Goal: Transaction & Acquisition: Book appointment/travel/reservation

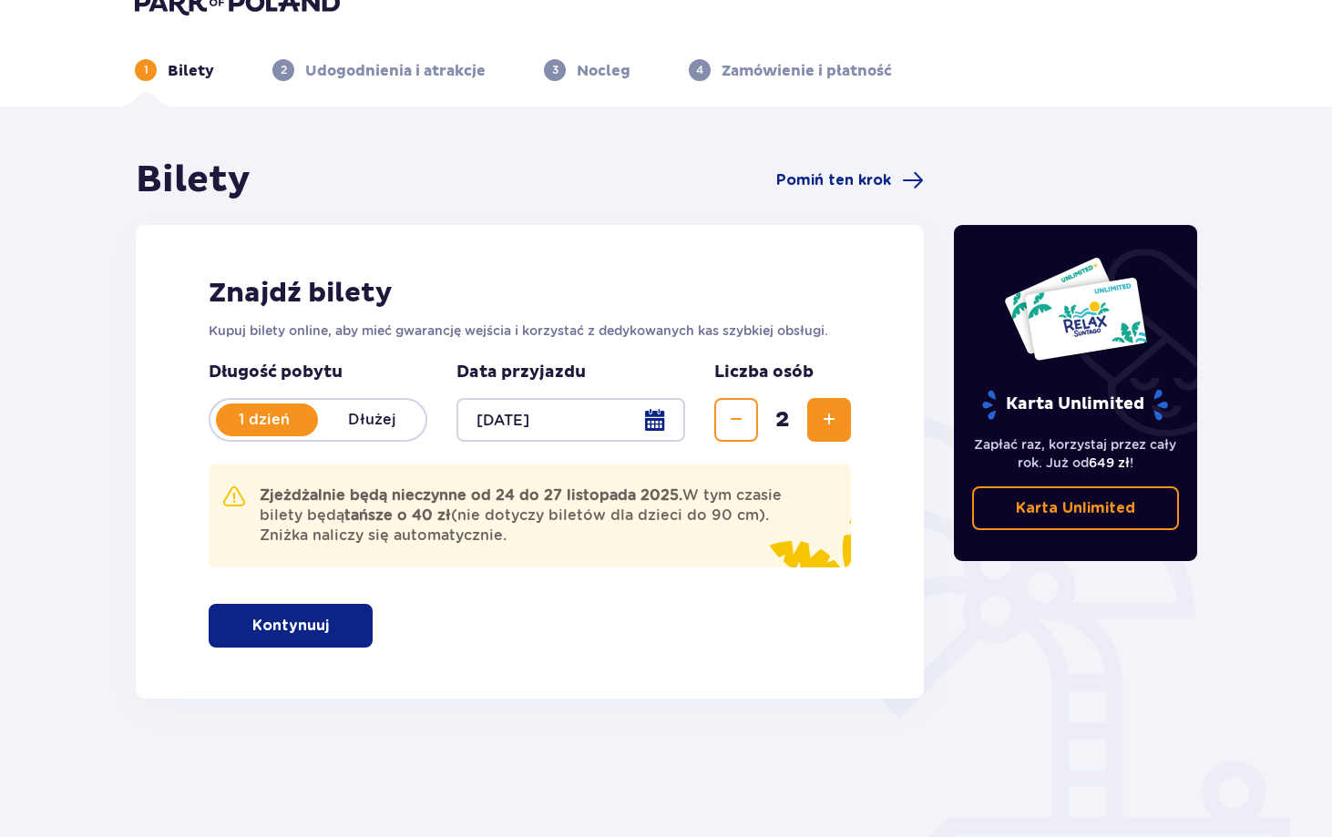
scroll to position [39, 0]
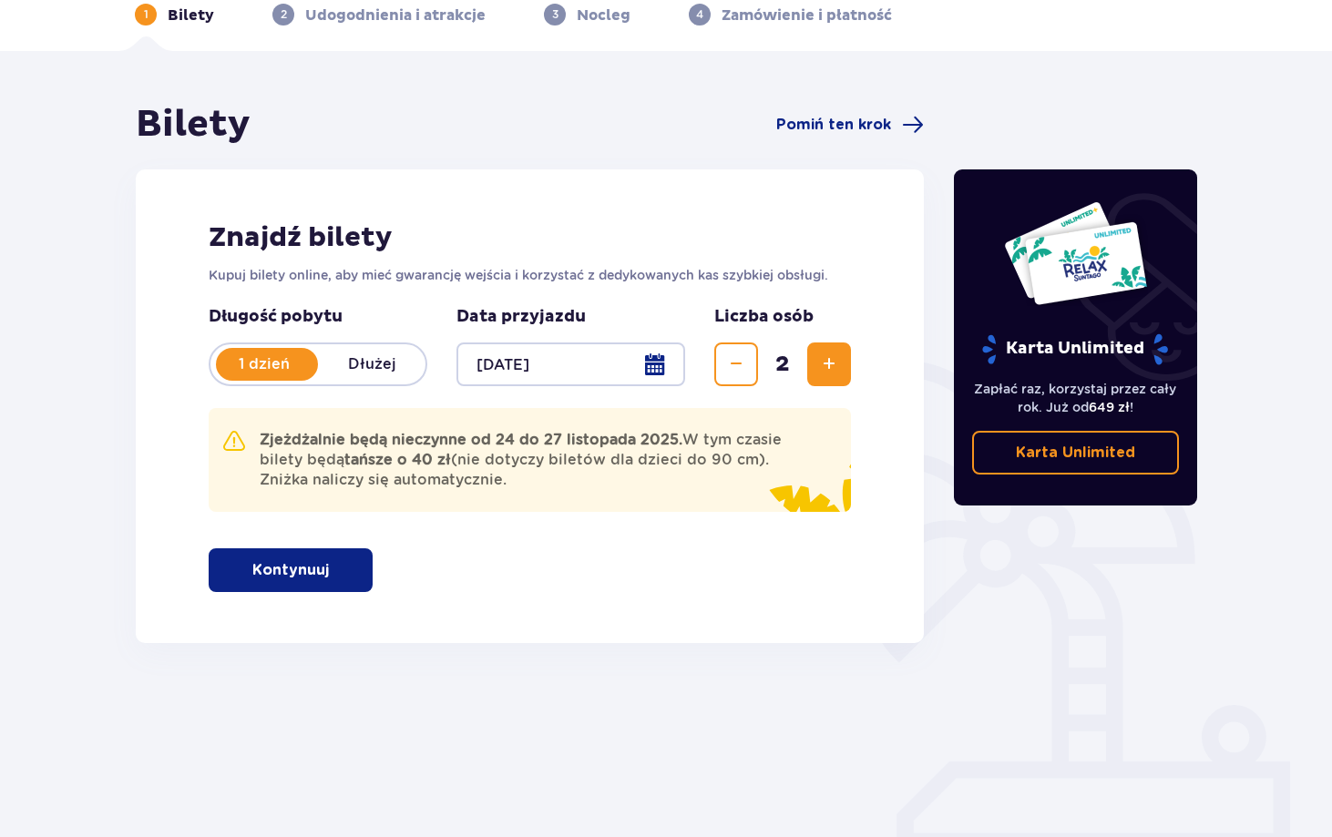
click at [252, 563] on p "Kontynuuj" at bounding box center [290, 570] width 77 height 20
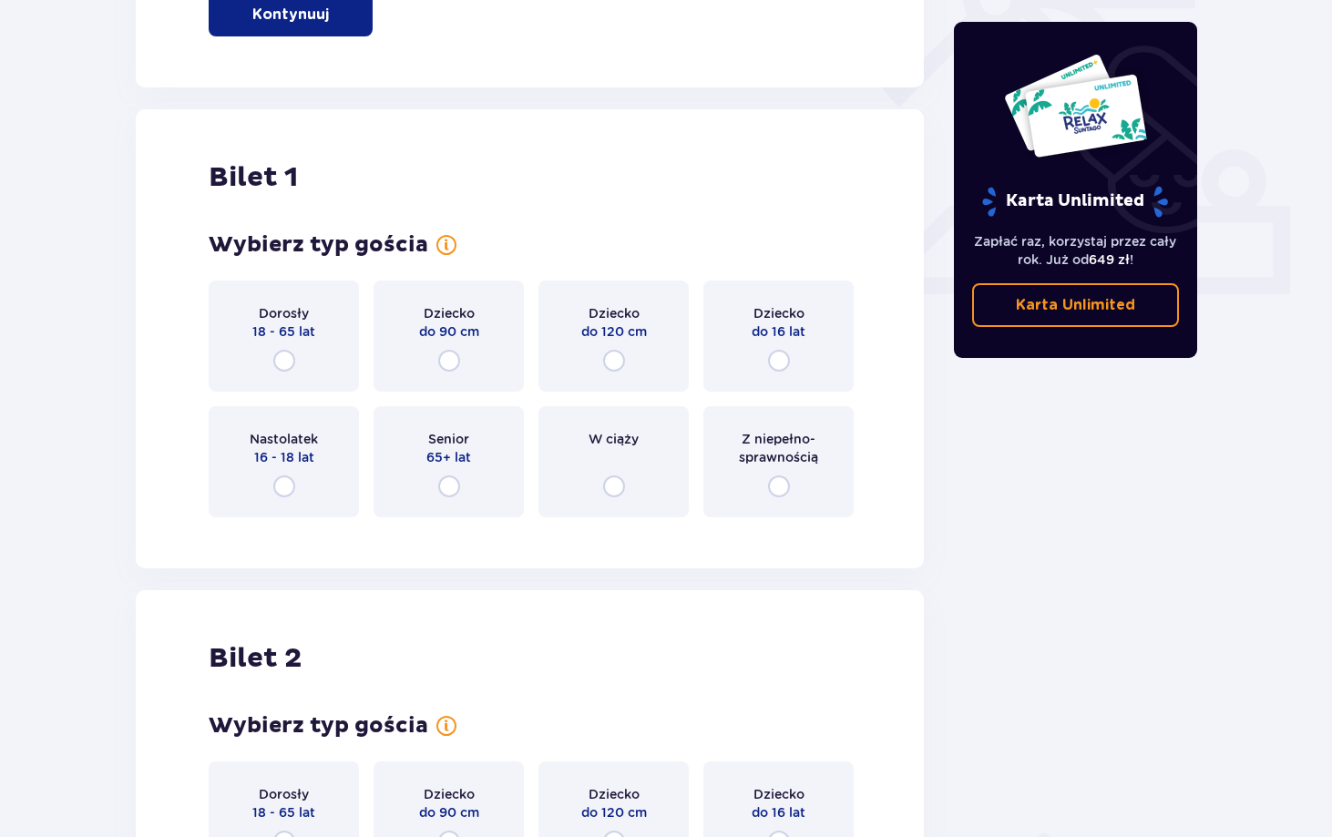
scroll to position [734, 0]
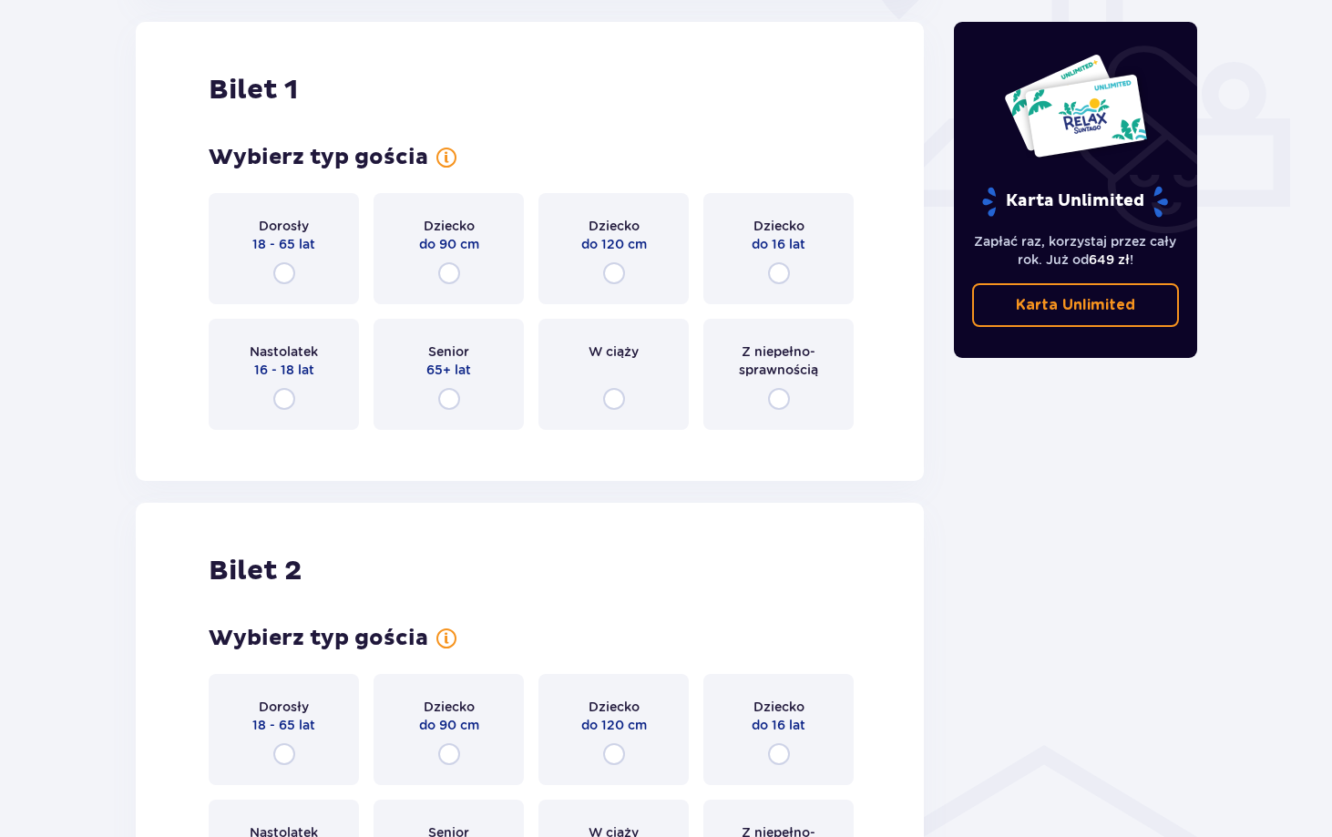
click at [295, 354] on span "Nastolatek" at bounding box center [284, 351] width 68 height 18
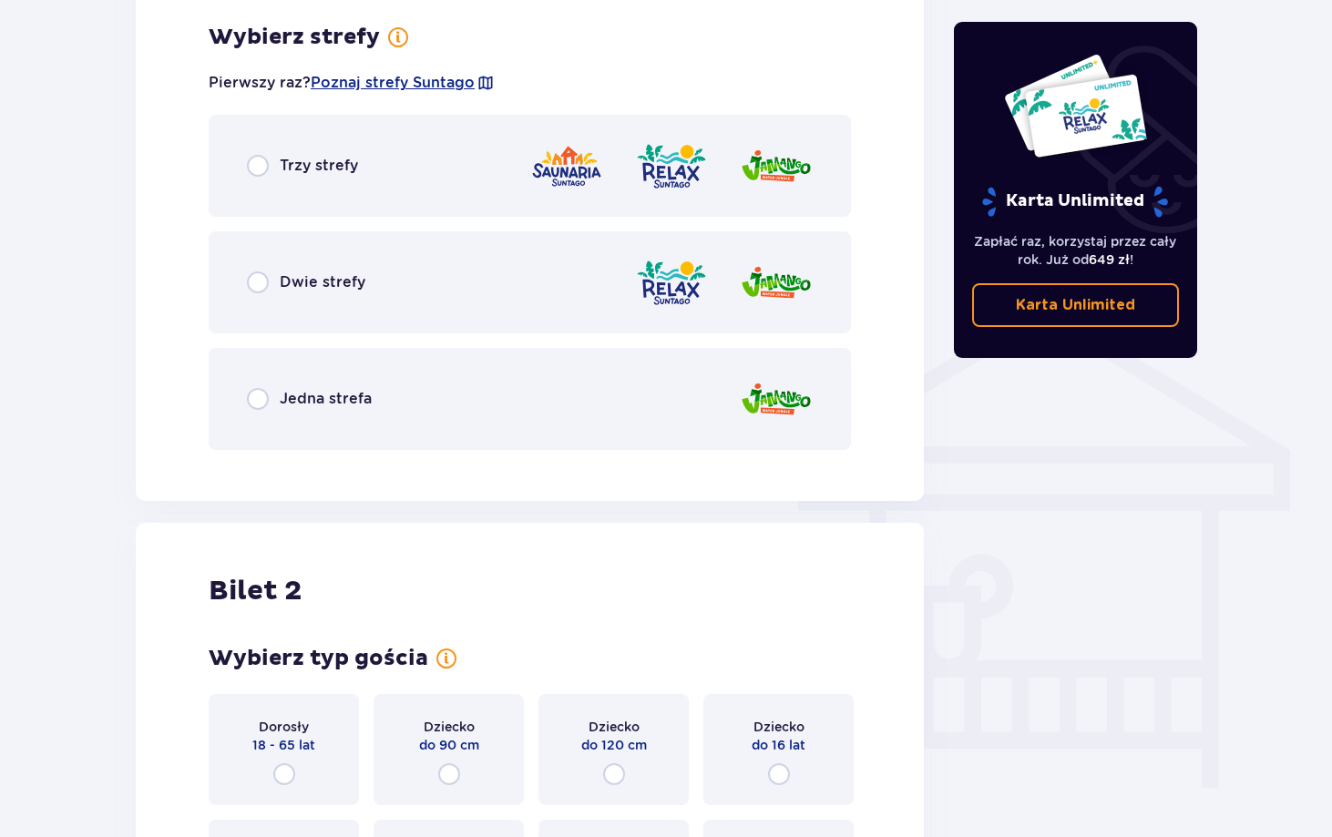
scroll to position [1179, 0]
click at [453, 165] on div "Trzy strefy" at bounding box center [530, 164] width 642 height 102
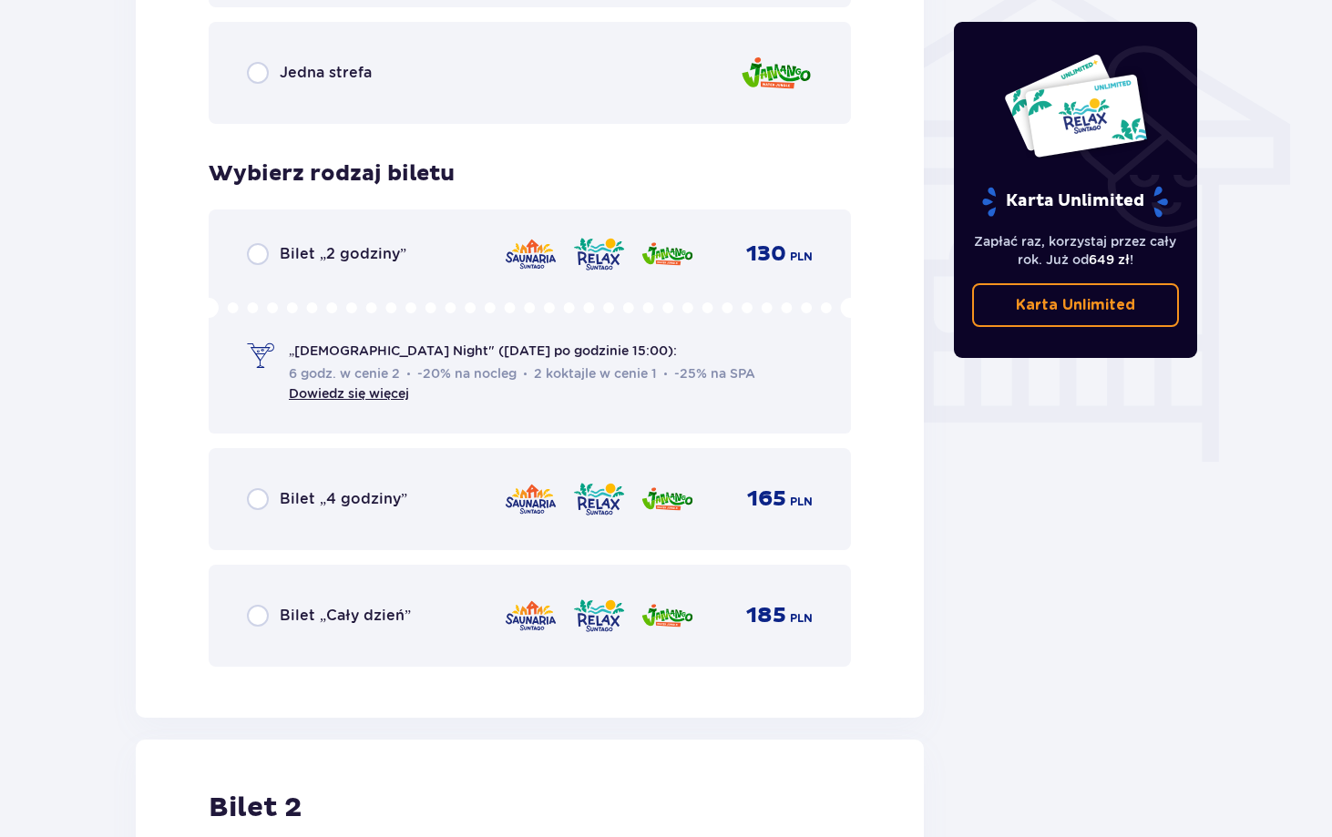
scroll to position [1521, 0]
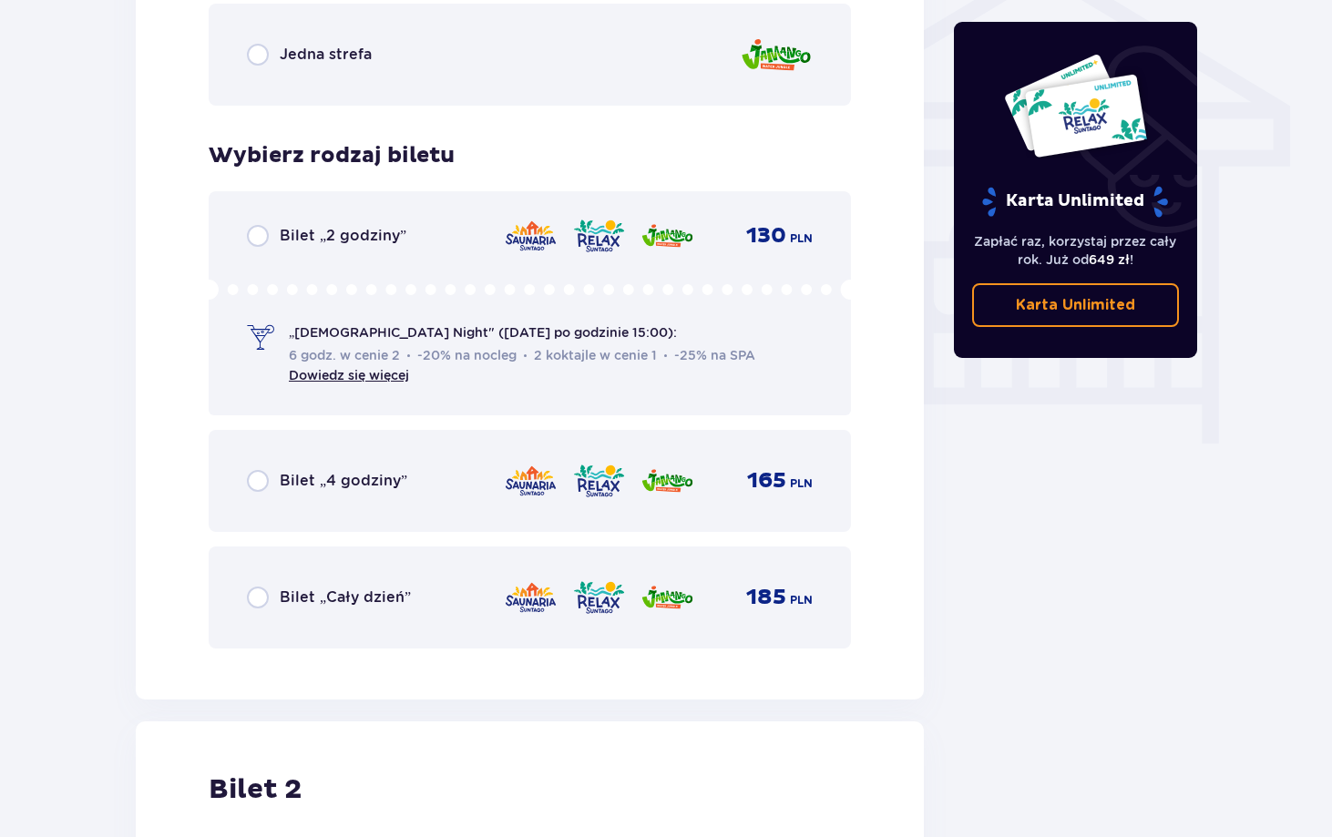
click at [488, 564] on div "Bilet „Cały dzień” 185 PLN" at bounding box center [530, 598] width 642 height 102
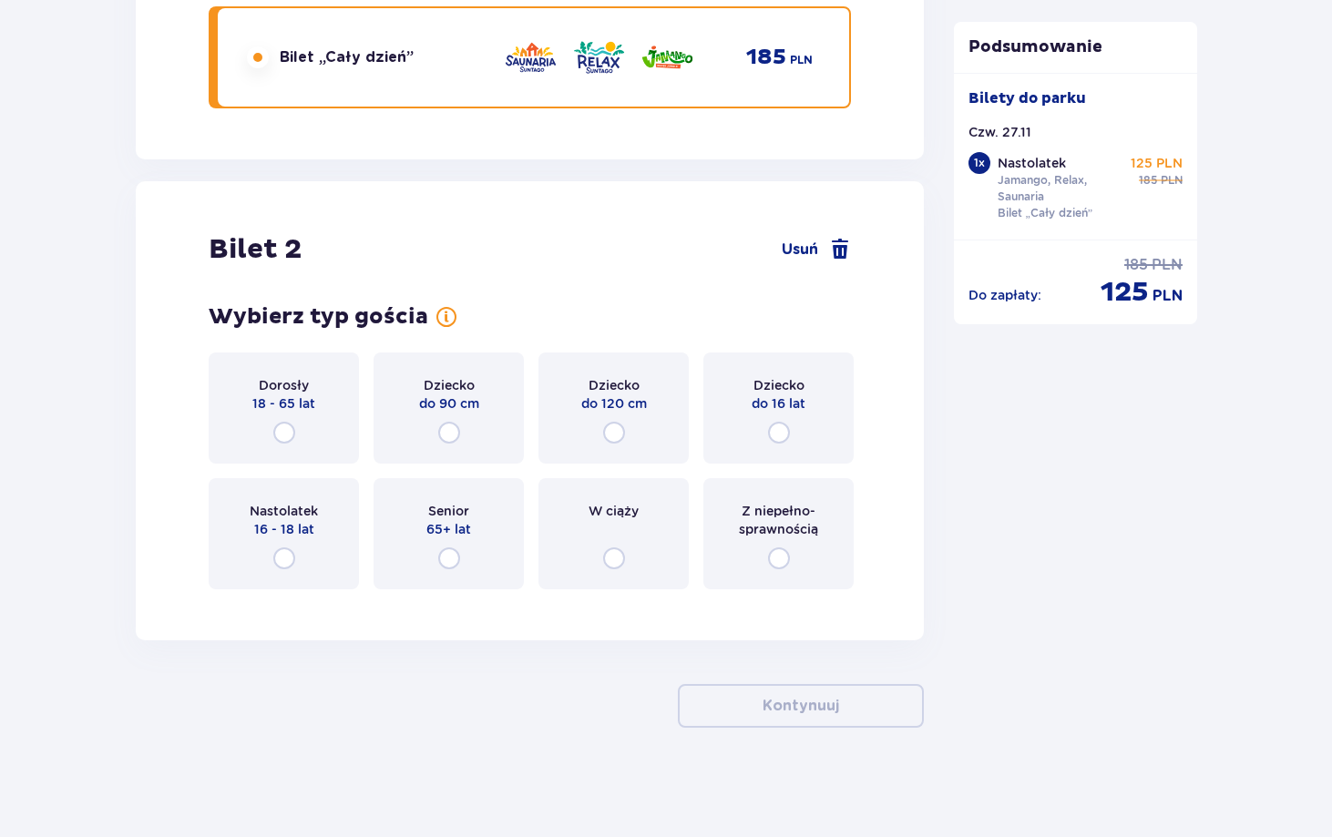
scroll to position [2061, 0]
click at [302, 534] on span "16 - 18 lat" at bounding box center [284, 529] width 60 height 18
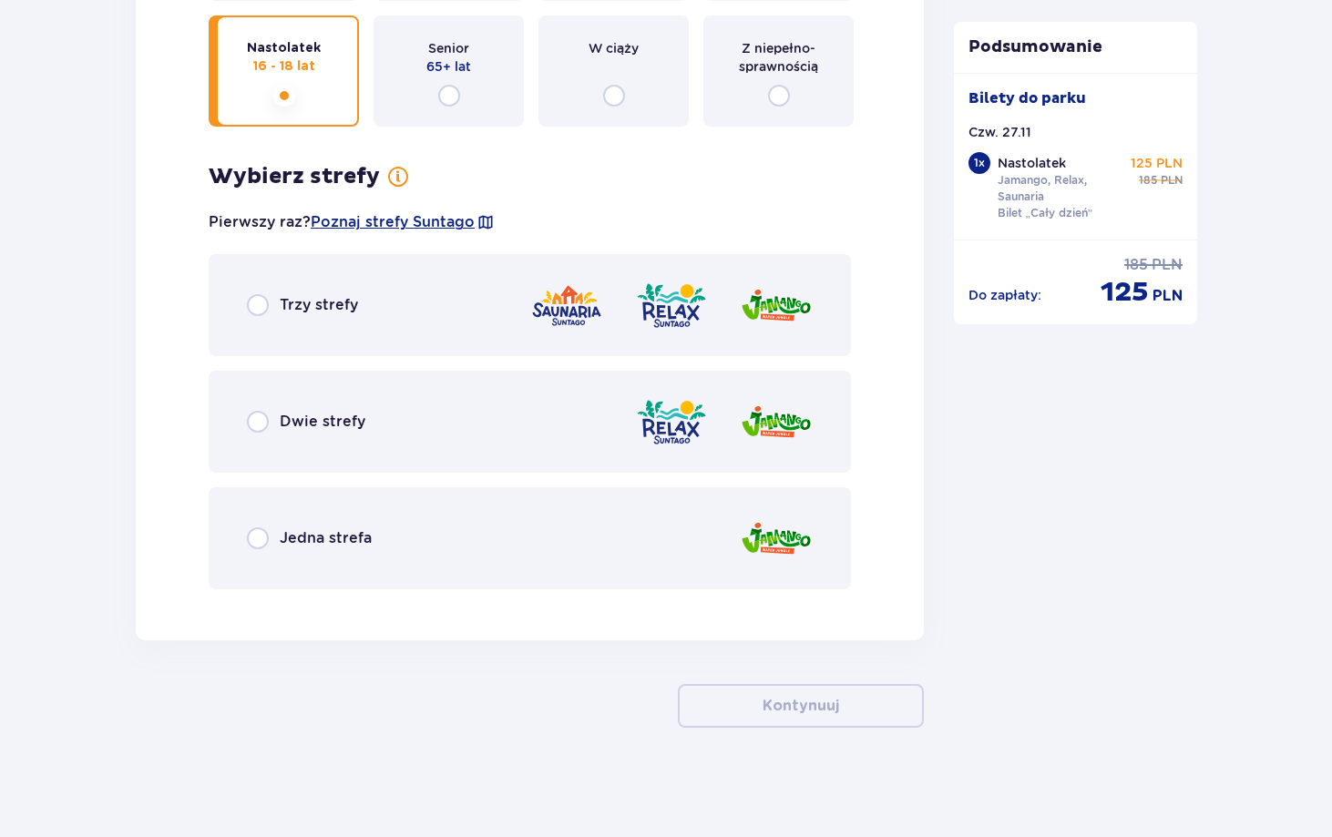
click at [482, 291] on div "Trzy strefy" at bounding box center [530, 305] width 642 height 102
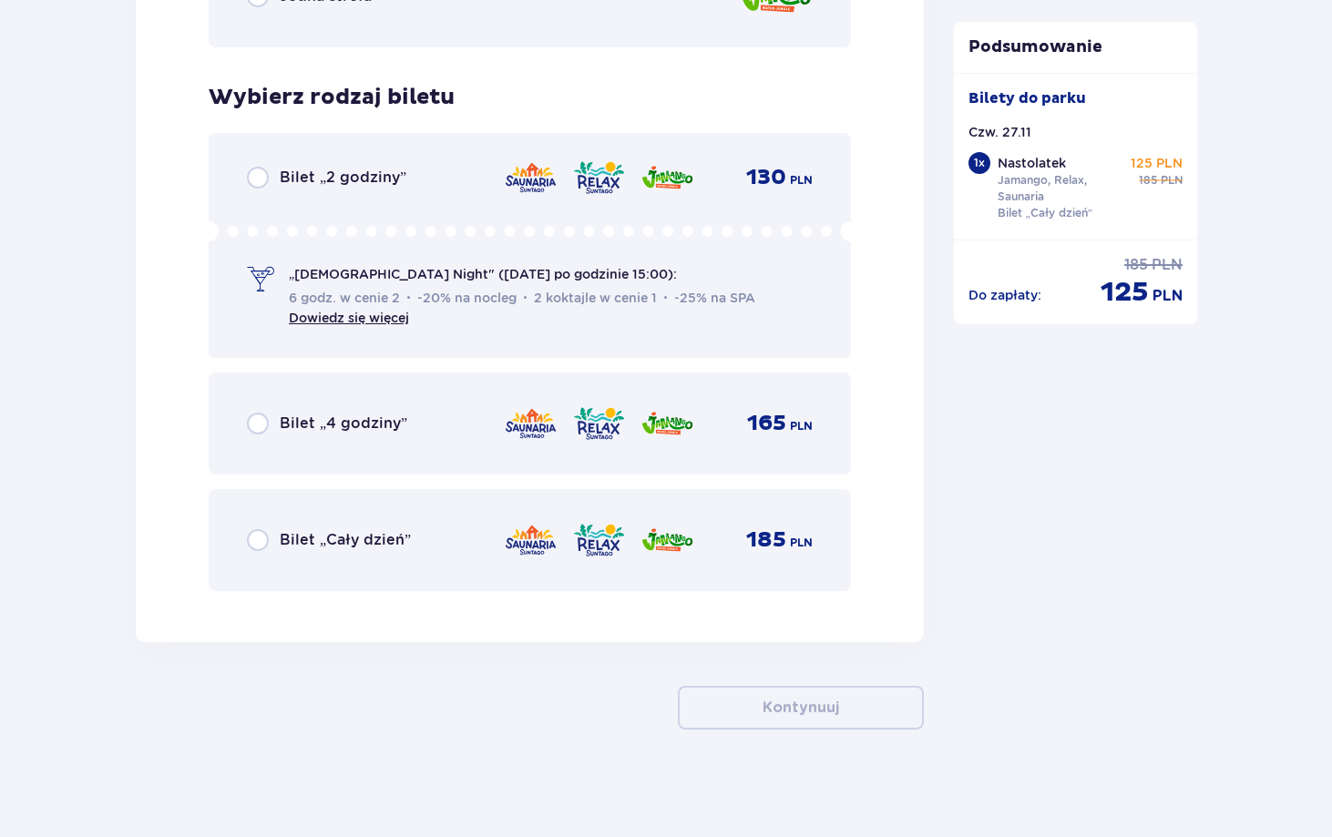
scroll to position [3068, 0]
click at [369, 547] on span "Bilet „Cały dzień”" at bounding box center [345, 538] width 131 height 20
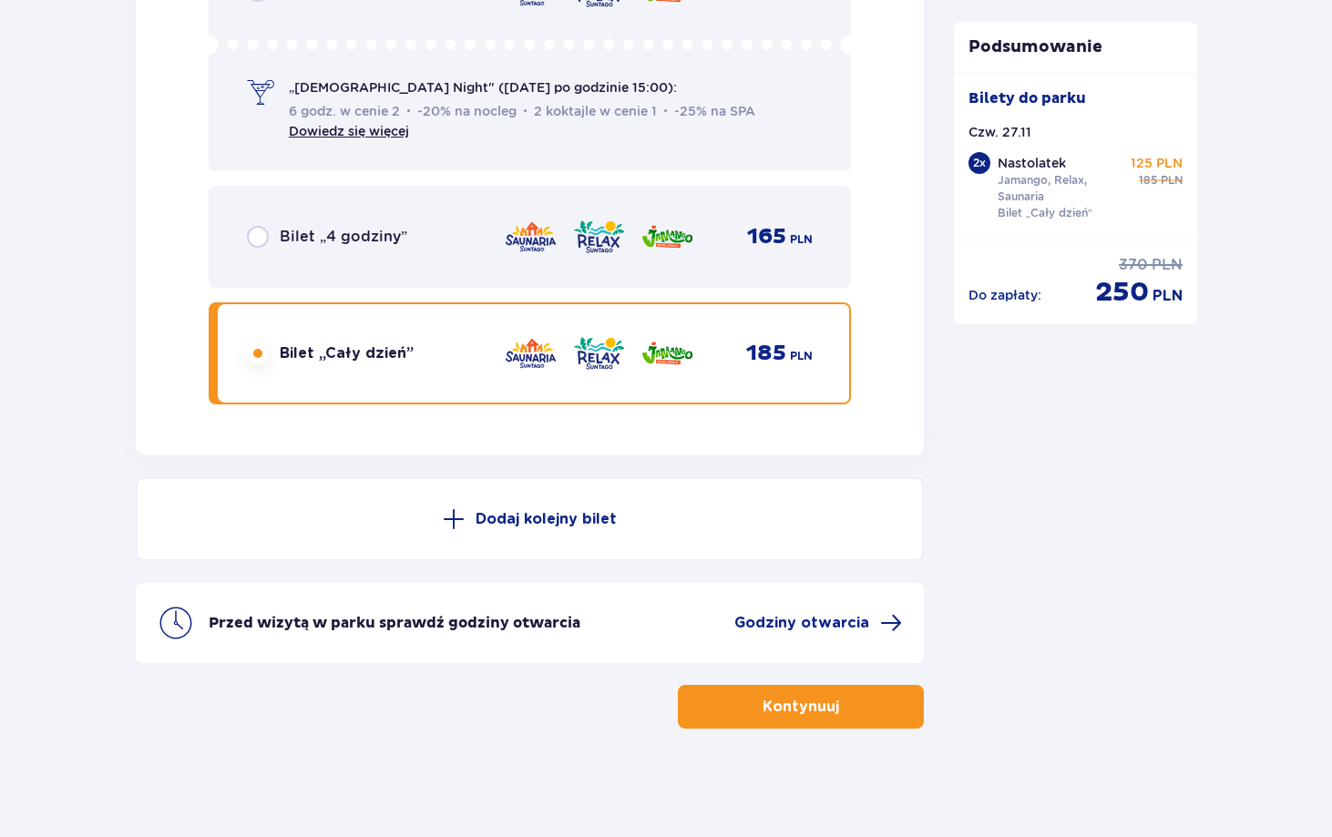
scroll to position [3254, 0]
click at [794, 698] on p "Kontynuuj" at bounding box center [800, 706] width 77 height 20
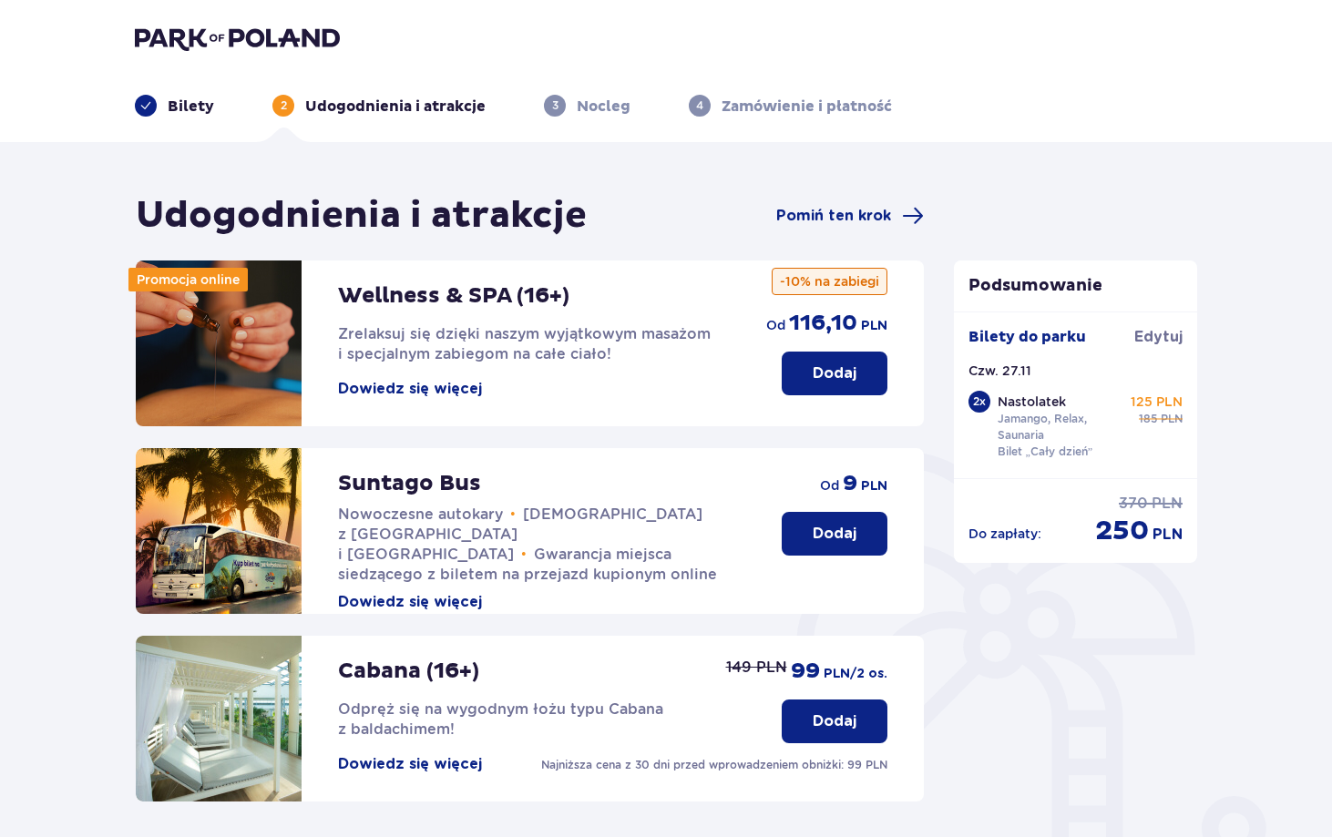
click at [806, 524] on button "Dodaj" at bounding box center [835, 534] width 106 height 44
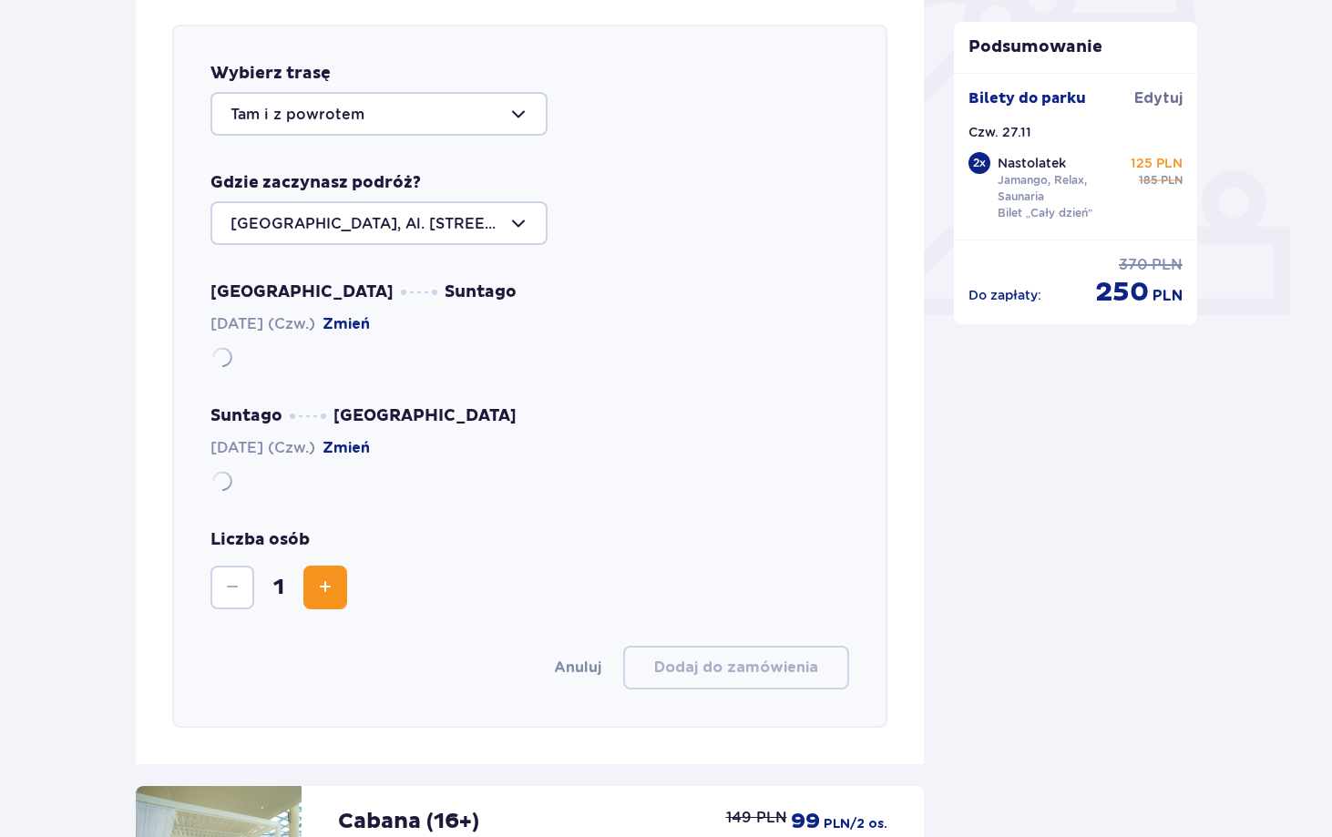
scroll to position [629, 0]
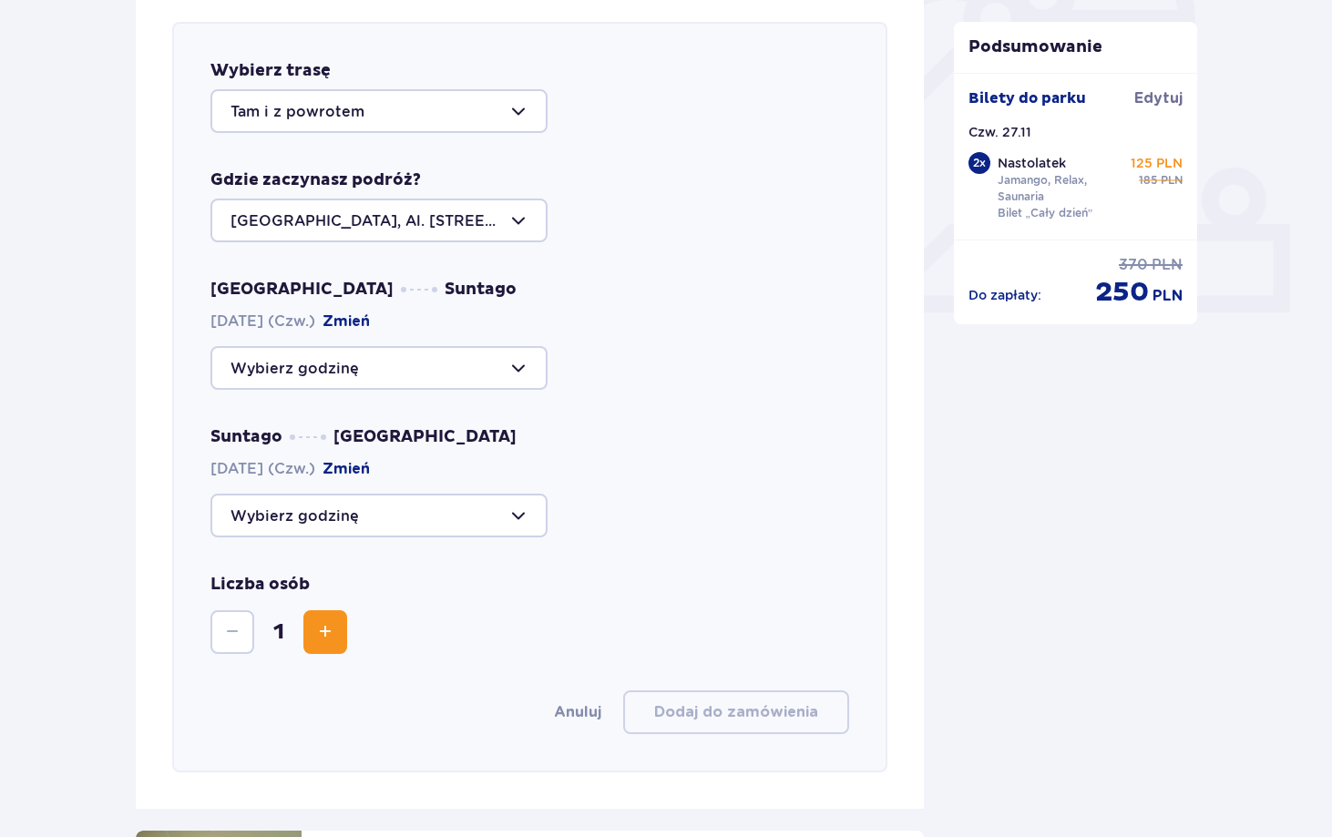
click at [419, 111] on div at bounding box center [378, 111] width 337 height 44
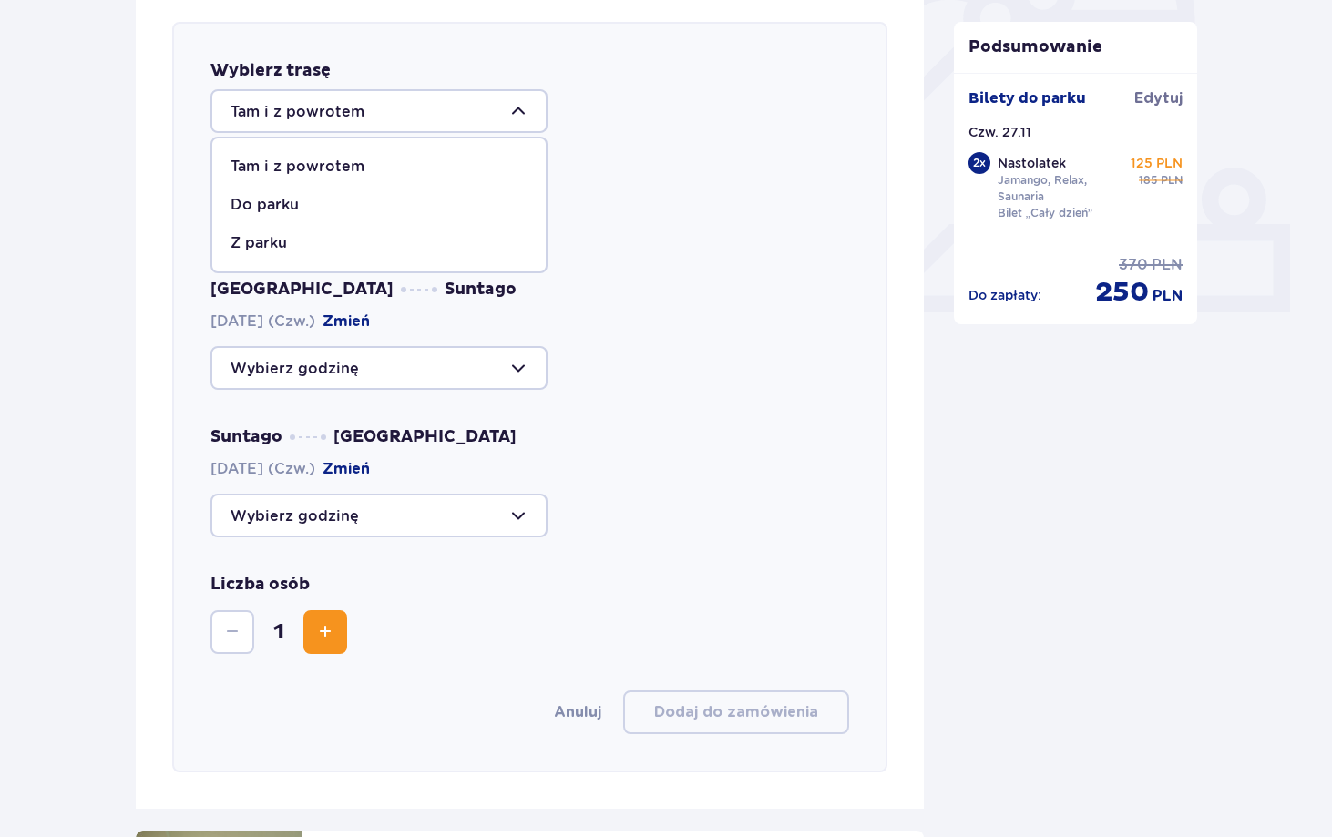
click at [423, 111] on div at bounding box center [378, 111] width 337 height 44
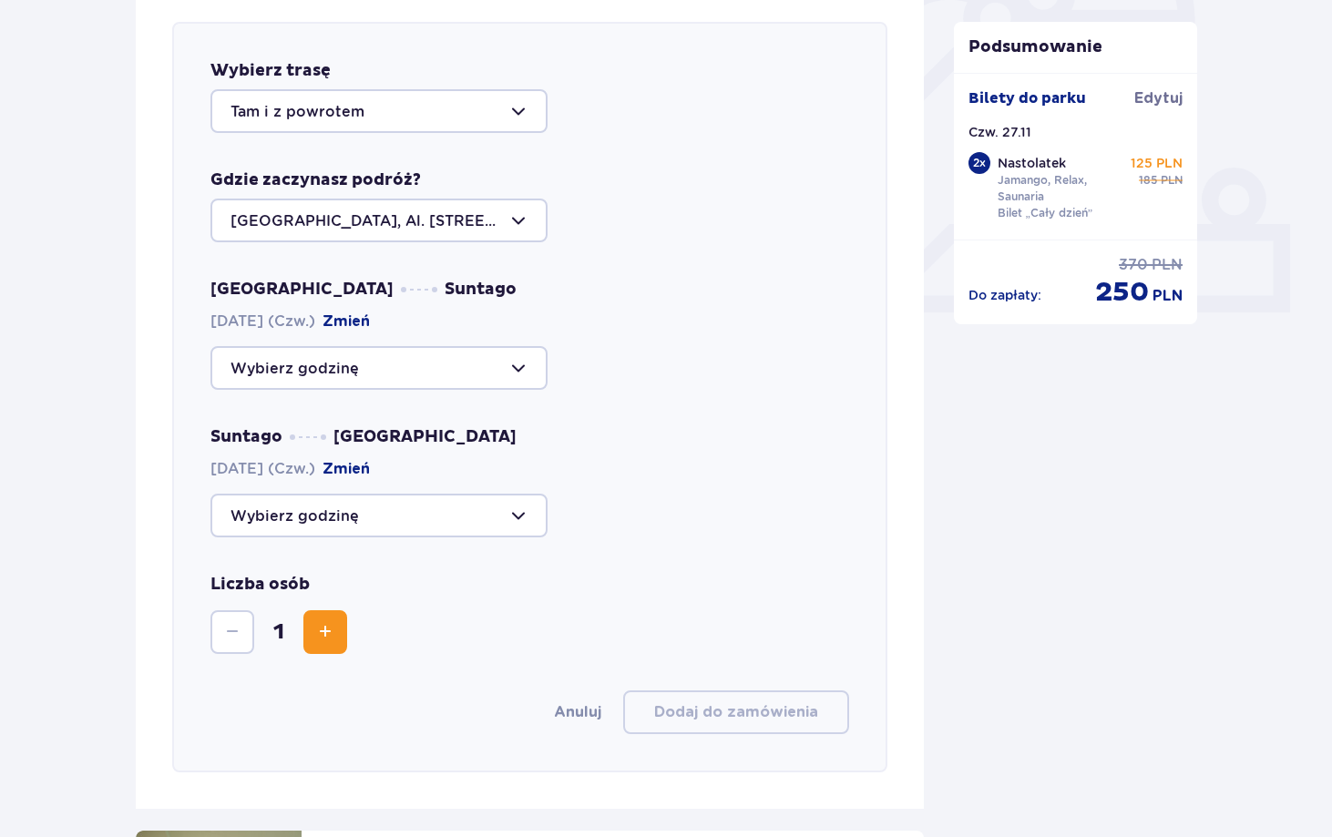
click at [417, 214] on div at bounding box center [378, 221] width 337 height 44
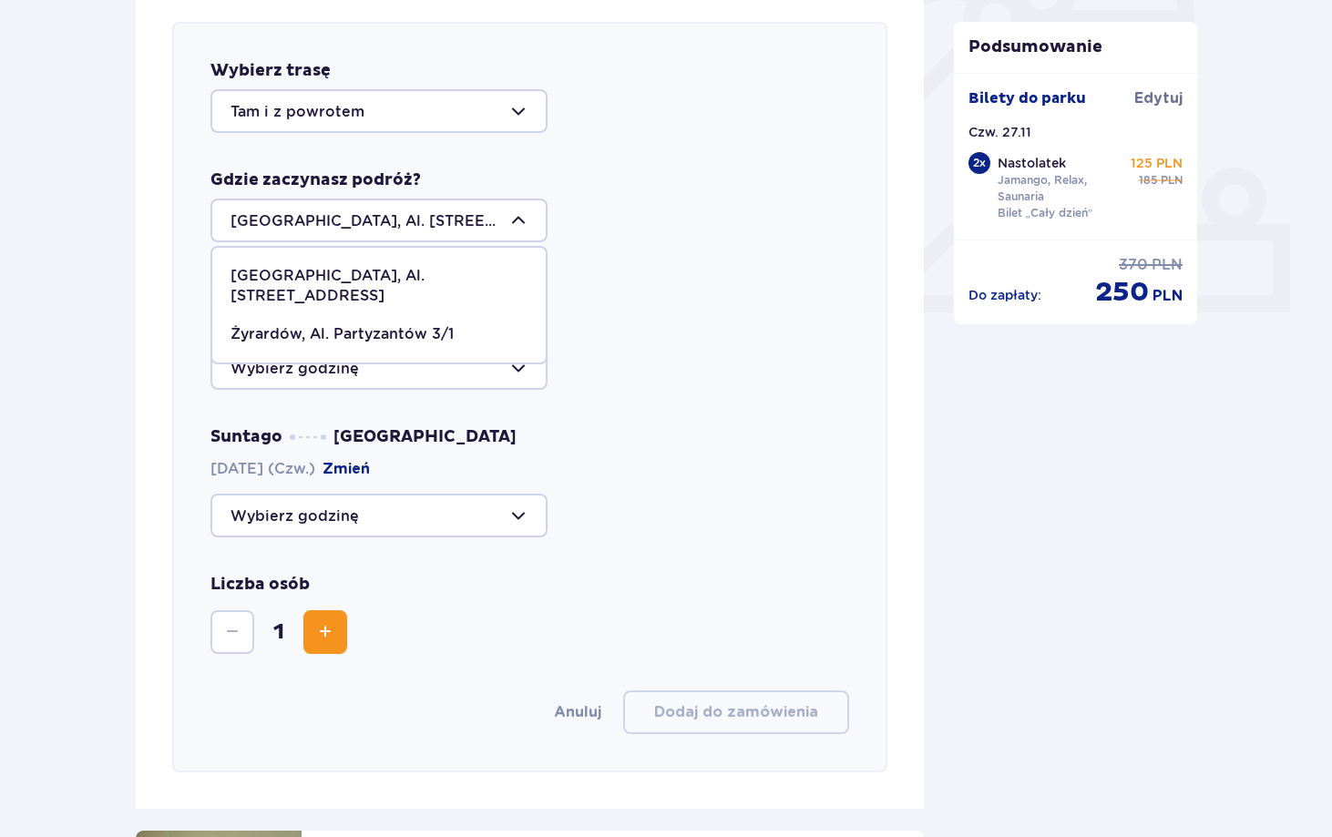
click at [417, 214] on div at bounding box center [378, 221] width 337 height 44
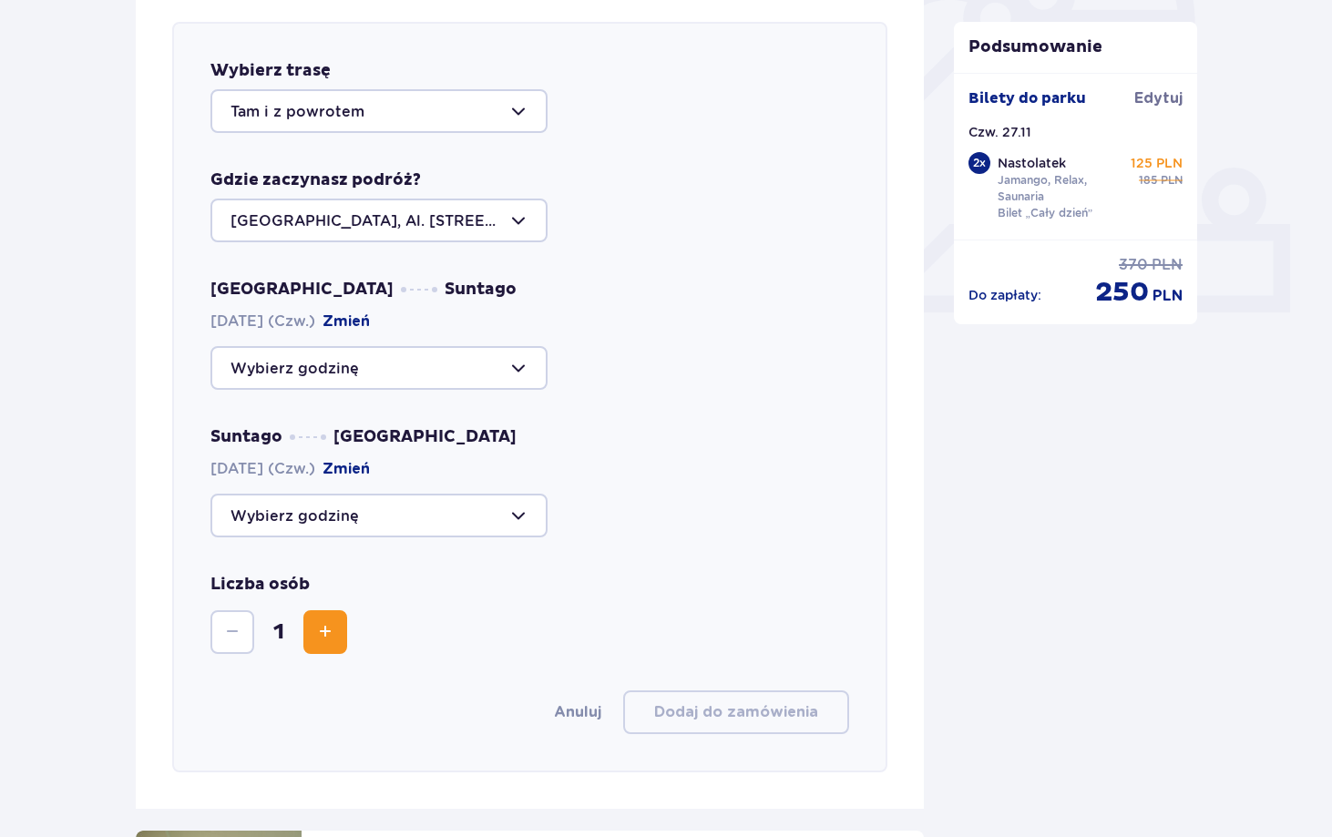
click at [417, 214] on div at bounding box center [378, 221] width 337 height 44
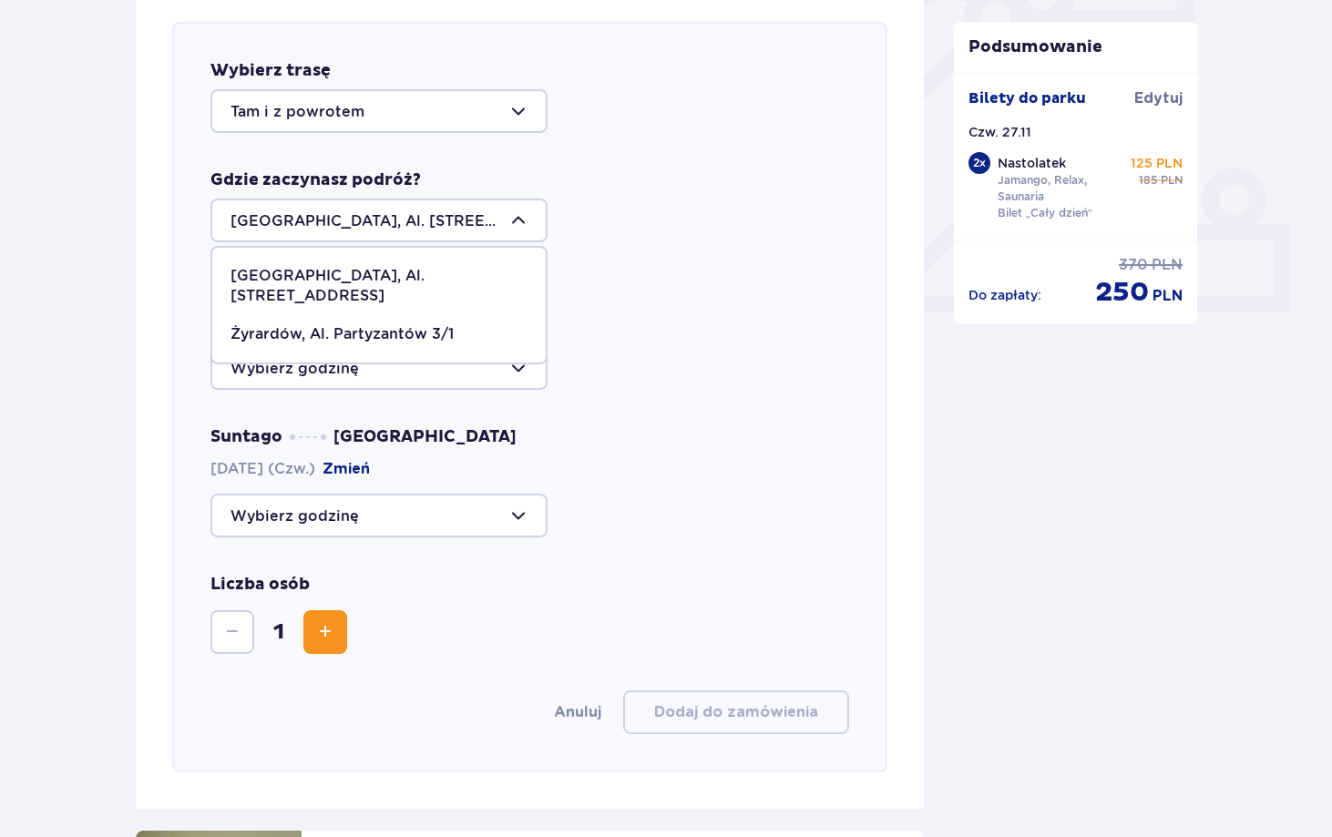
click at [417, 214] on div at bounding box center [378, 221] width 337 height 44
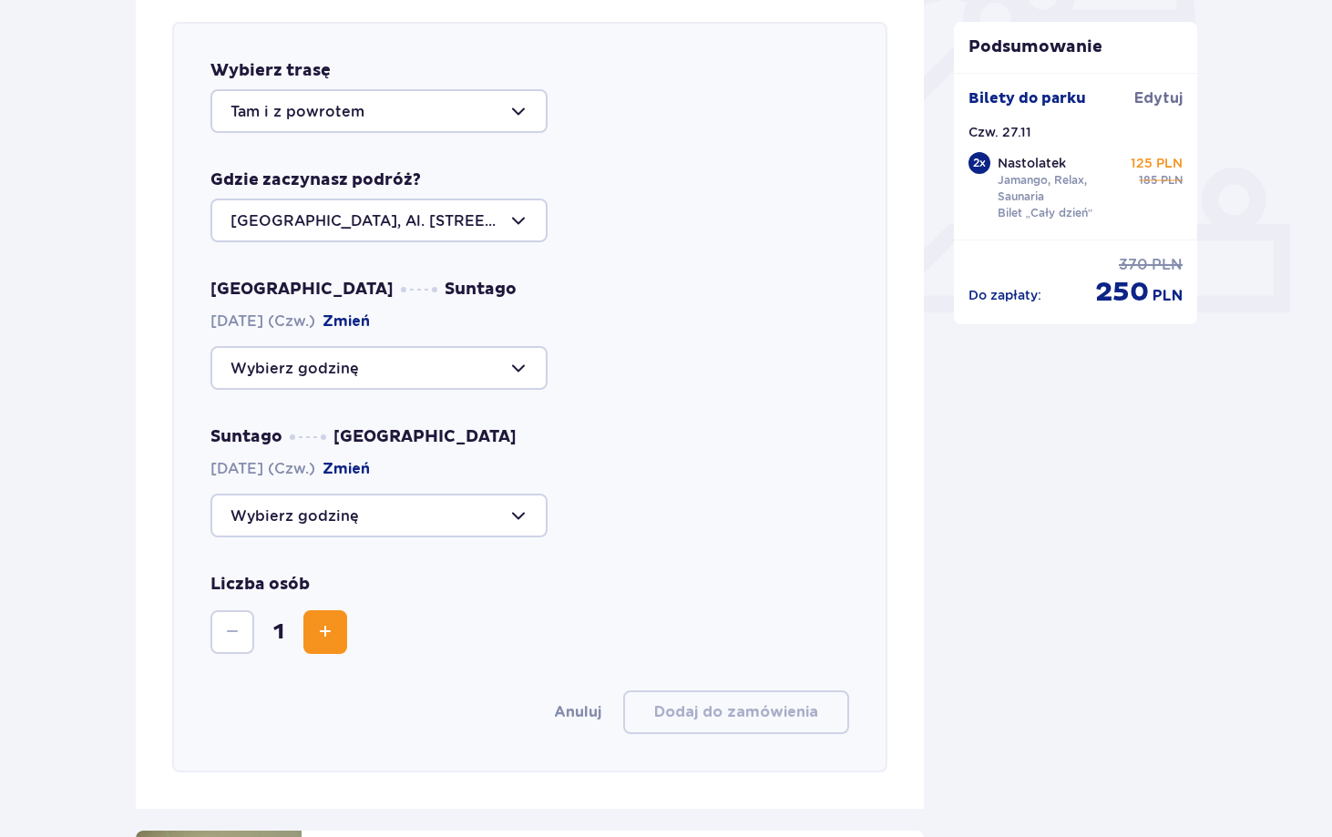
click at [429, 214] on div at bounding box center [378, 221] width 337 height 44
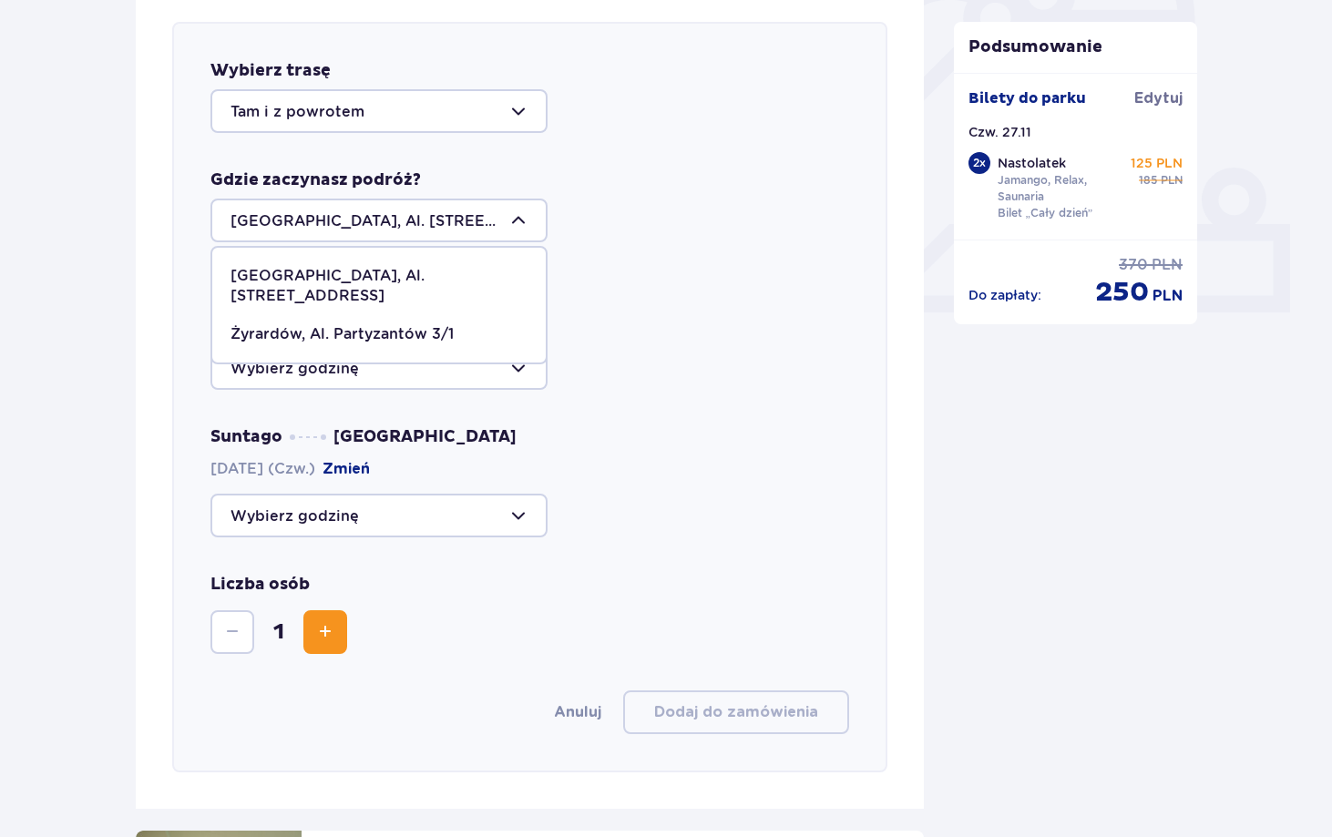
click at [382, 277] on p "[GEOGRAPHIC_DATA], Al. [STREET_ADDRESS]" at bounding box center [378, 286] width 297 height 40
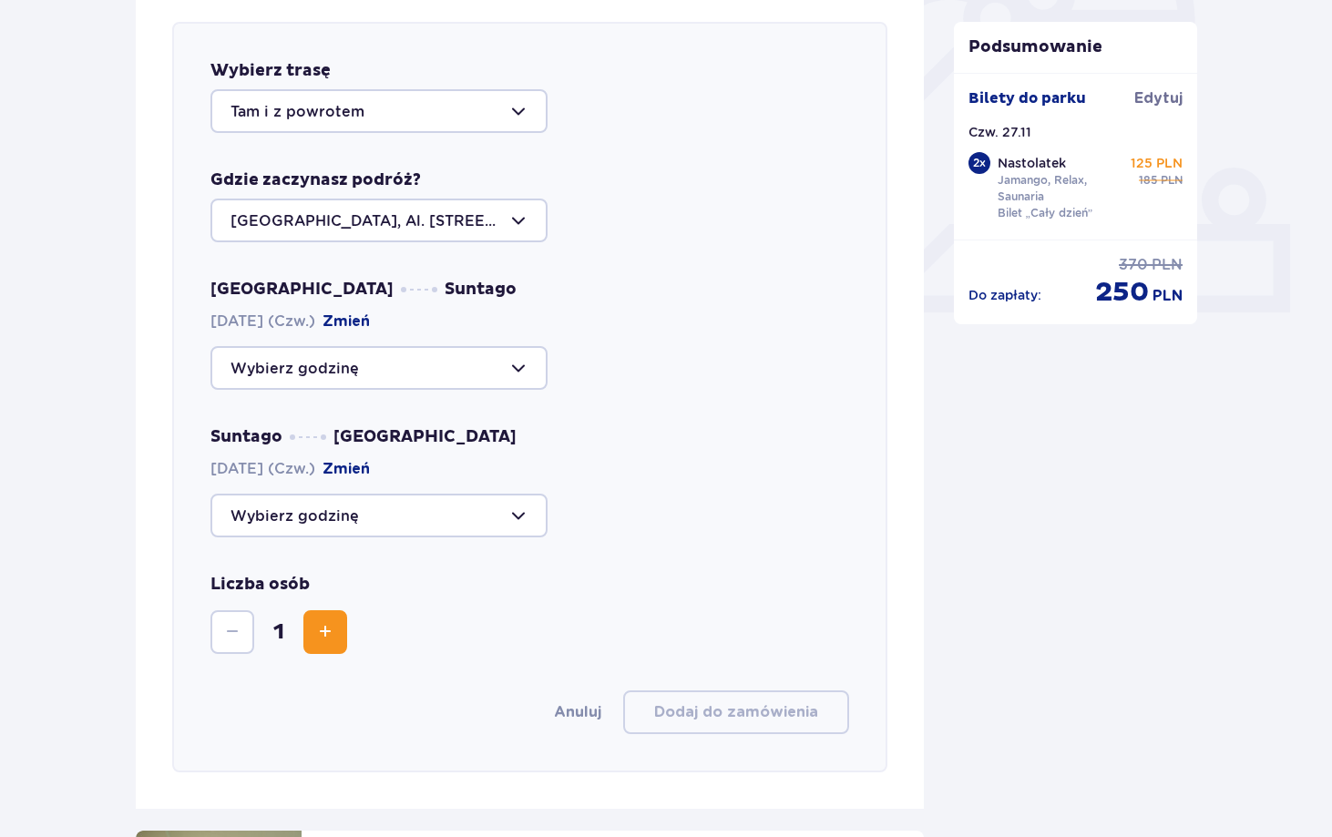
click at [472, 116] on div at bounding box center [378, 111] width 337 height 44
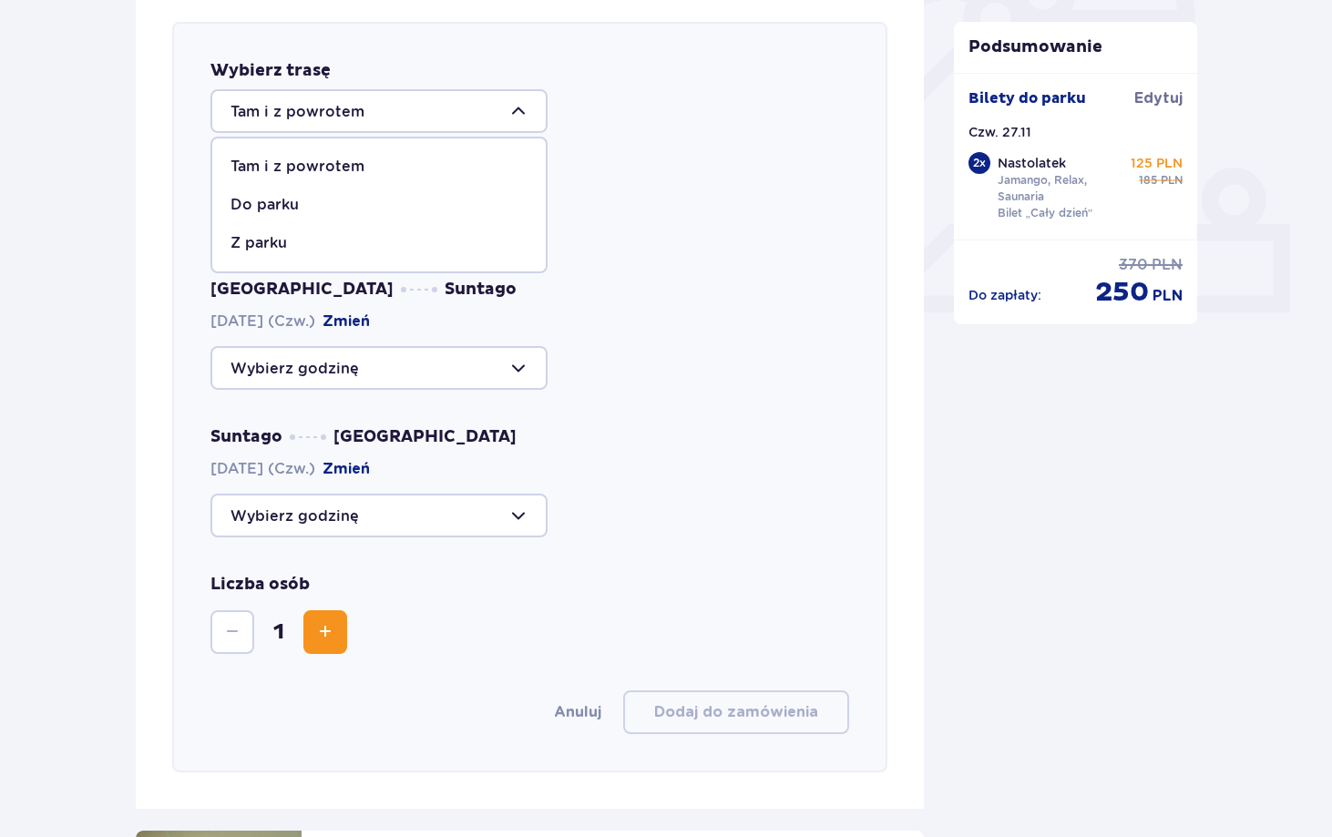
click at [472, 116] on div at bounding box center [378, 111] width 337 height 44
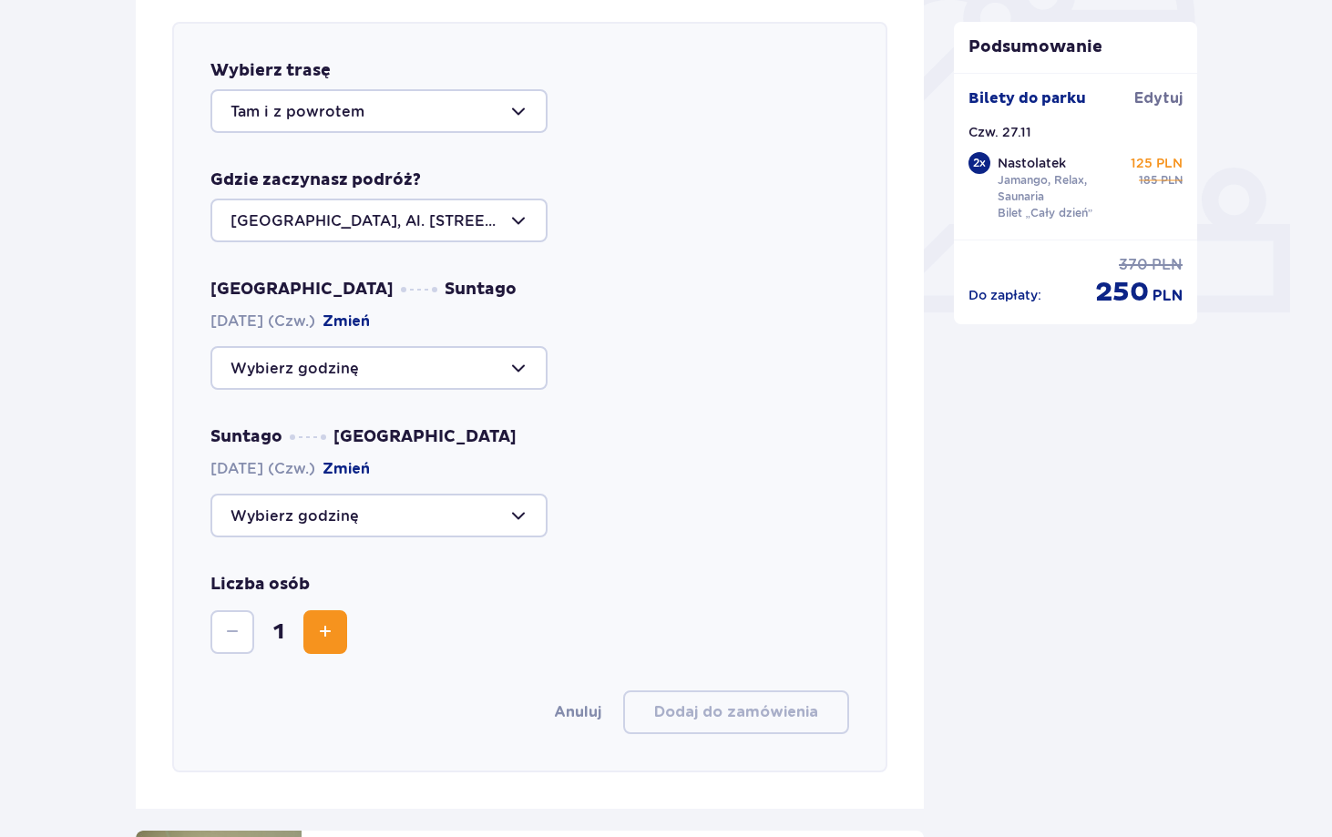
click at [425, 366] on div at bounding box center [378, 368] width 337 height 44
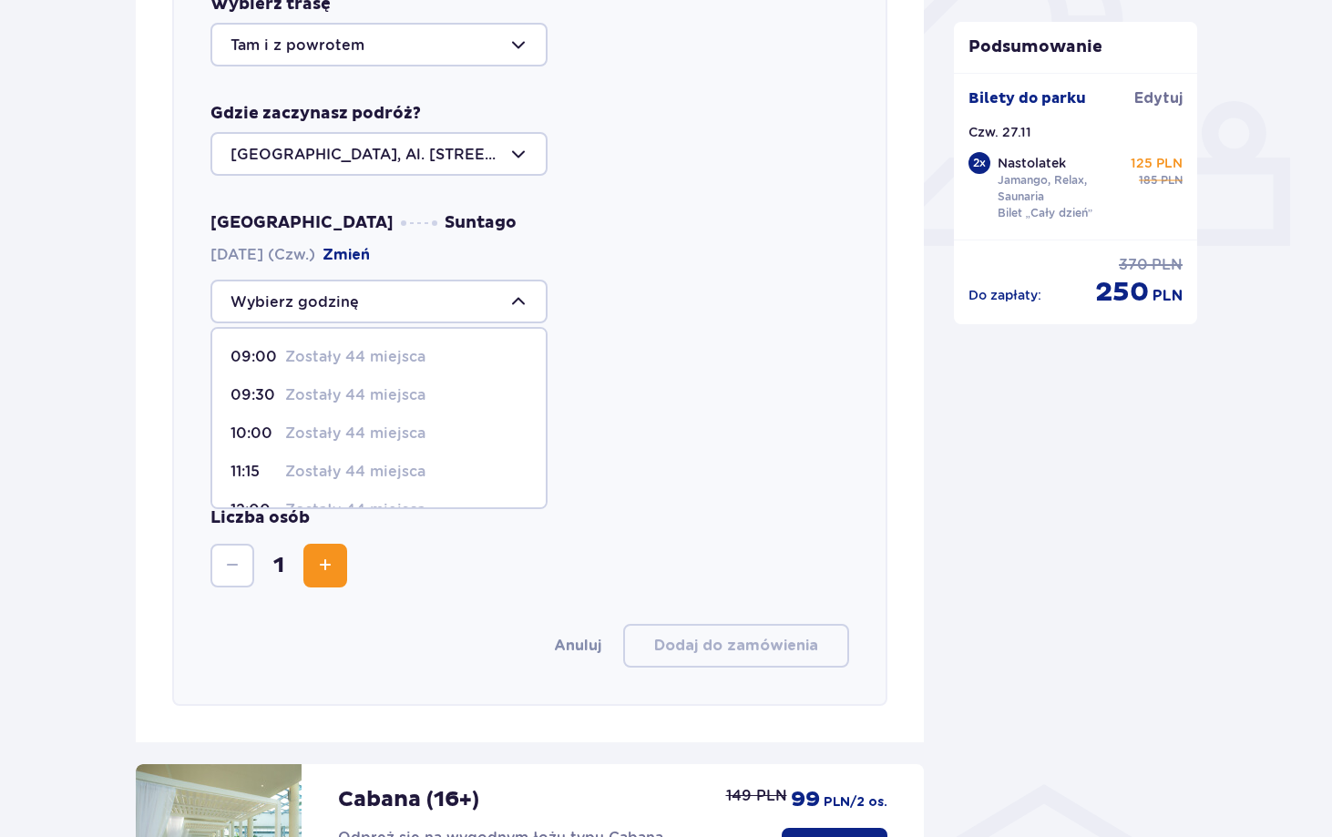
scroll to position [0, 0]
click at [353, 361] on p "Zostały 44 miejsca" at bounding box center [355, 357] width 140 height 20
type input "09:00"
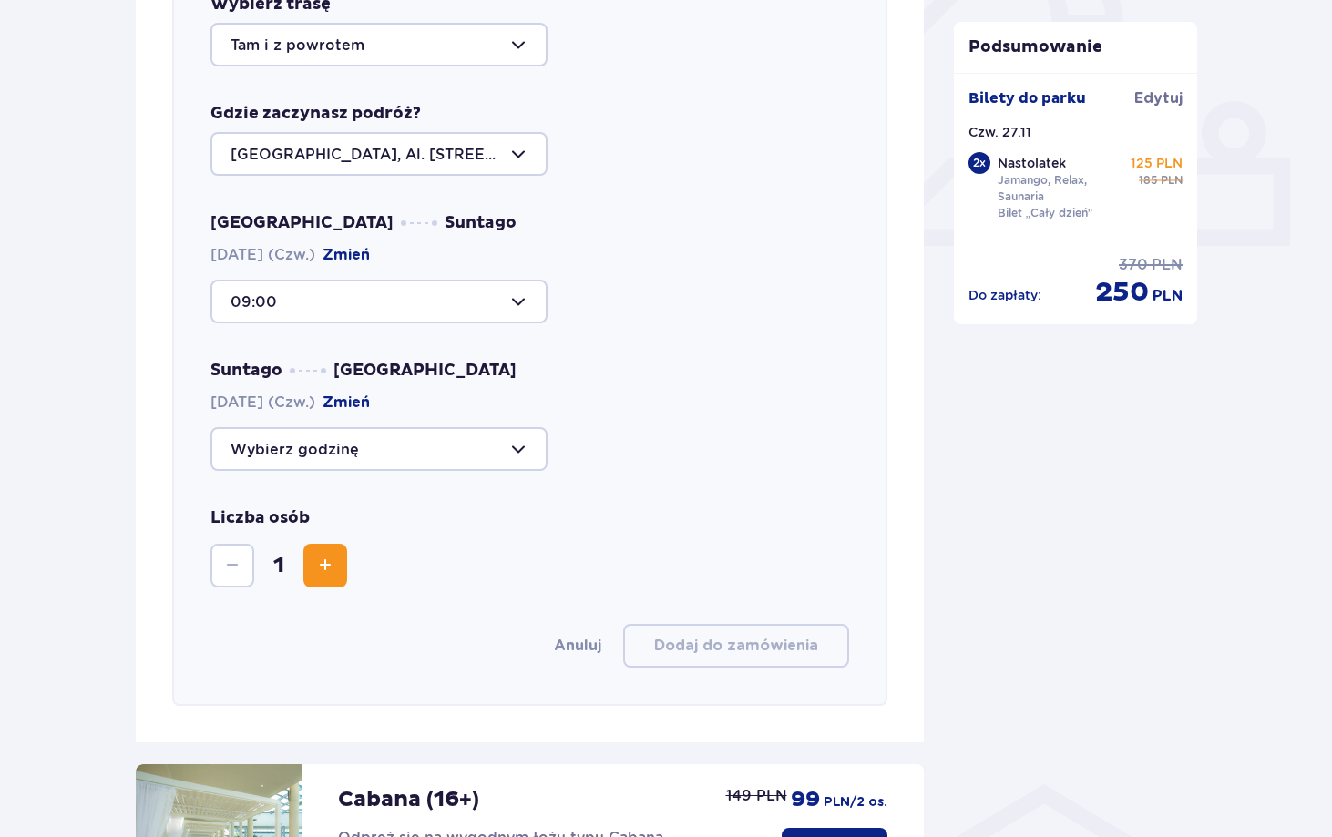
click at [365, 435] on div at bounding box center [378, 449] width 337 height 44
click at [318, 619] on p "Zostały 44 miejsca" at bounding box center [355, 627] width 140 height 20
type input "21:15"
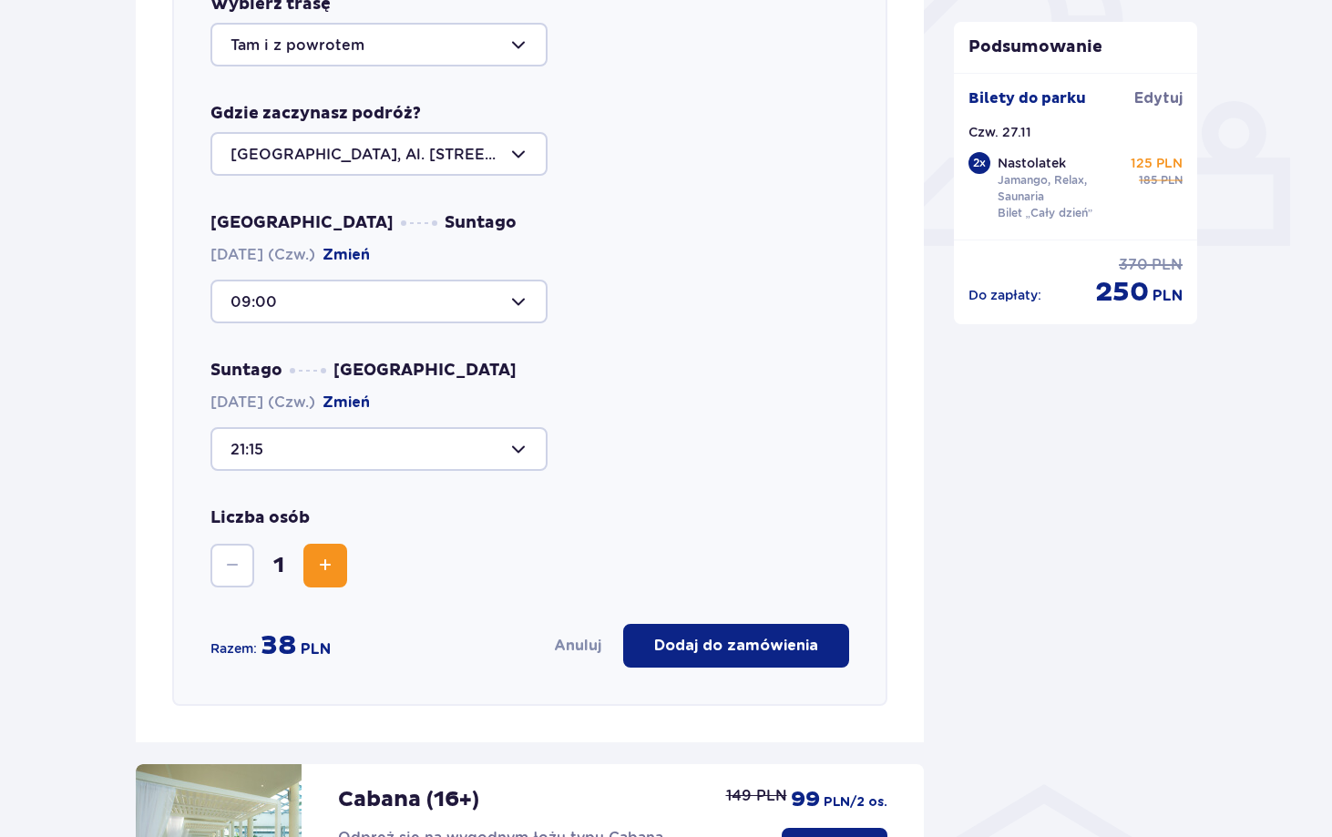
click at [334, 573] on span "Zwiększ" at bounding box center [325, 566] width 22 height 22
click at [711, 633] on button "Dodaj do zamówienia" at bounding box center [736, 646] width 226 height 44
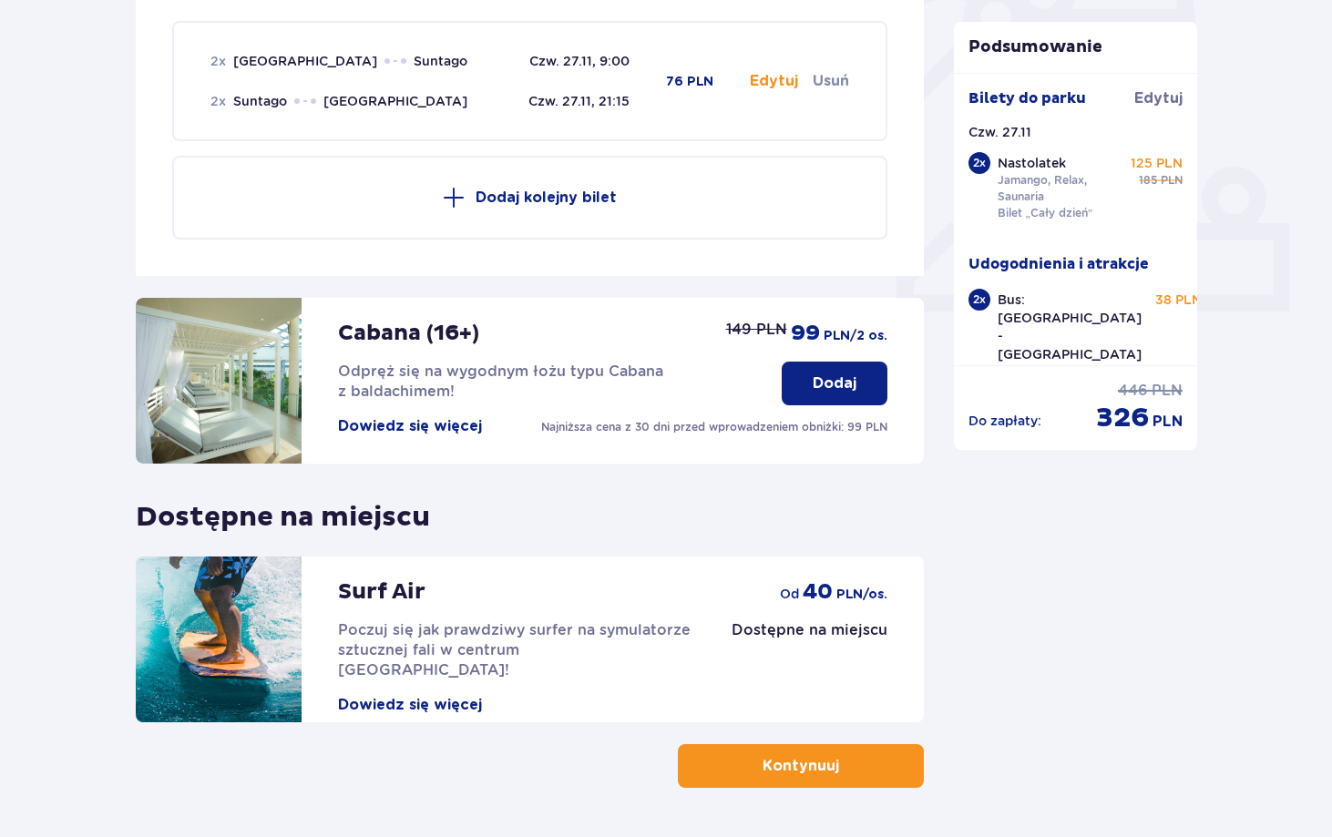
scroll to position [629, 0]
